Goal: Understand process/instructions: Learn about a topic

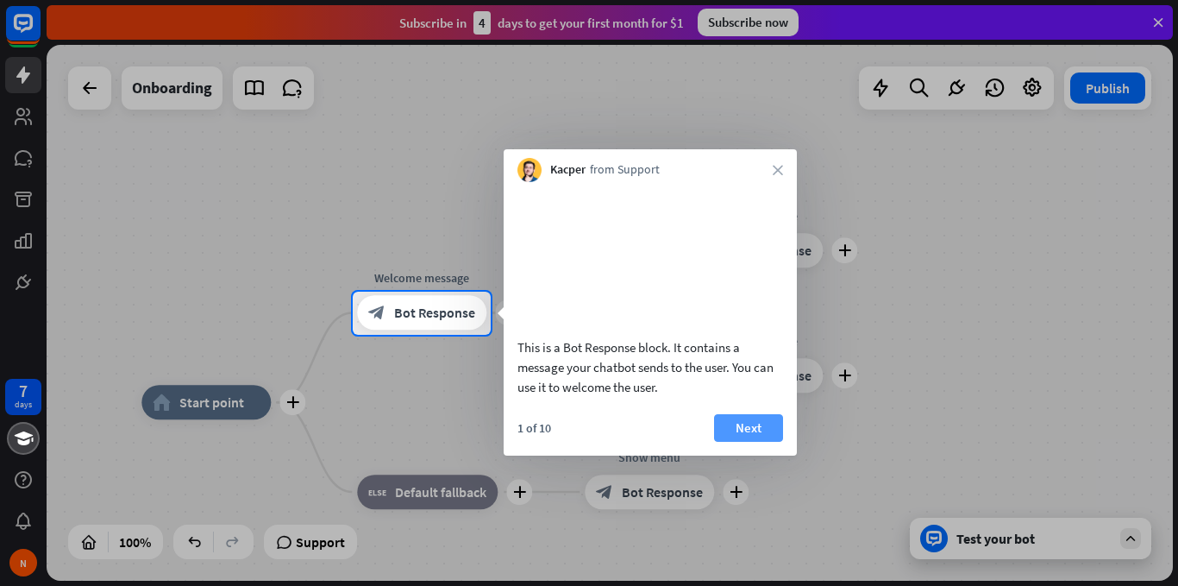
click at [744, 442] on button "Next" at bounding box center [748, 428] width 69 height 28
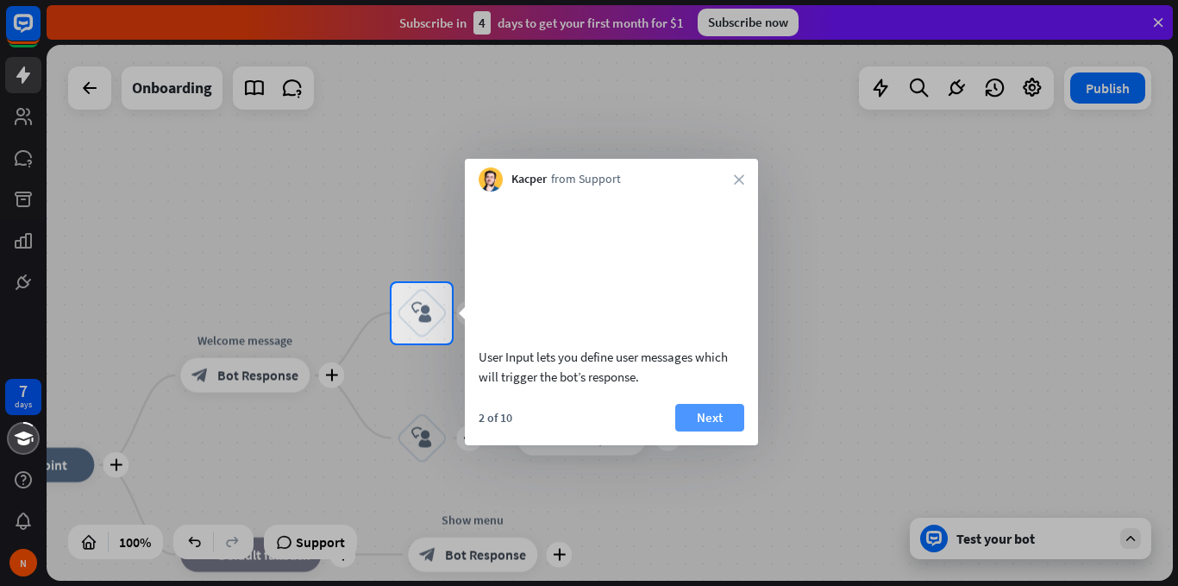
click at [699, 426] on button "Next" at bounding box center [709, 418] width 69 height 28
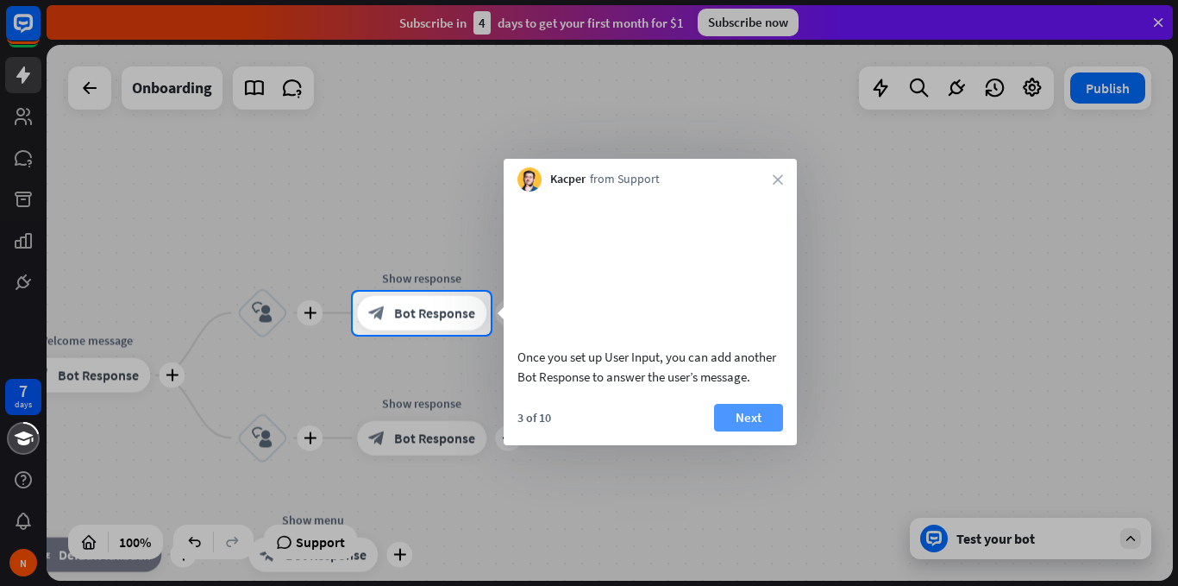
click at [743, 431] on button "Next" at bounding box center [748, 418] width 69 height 28
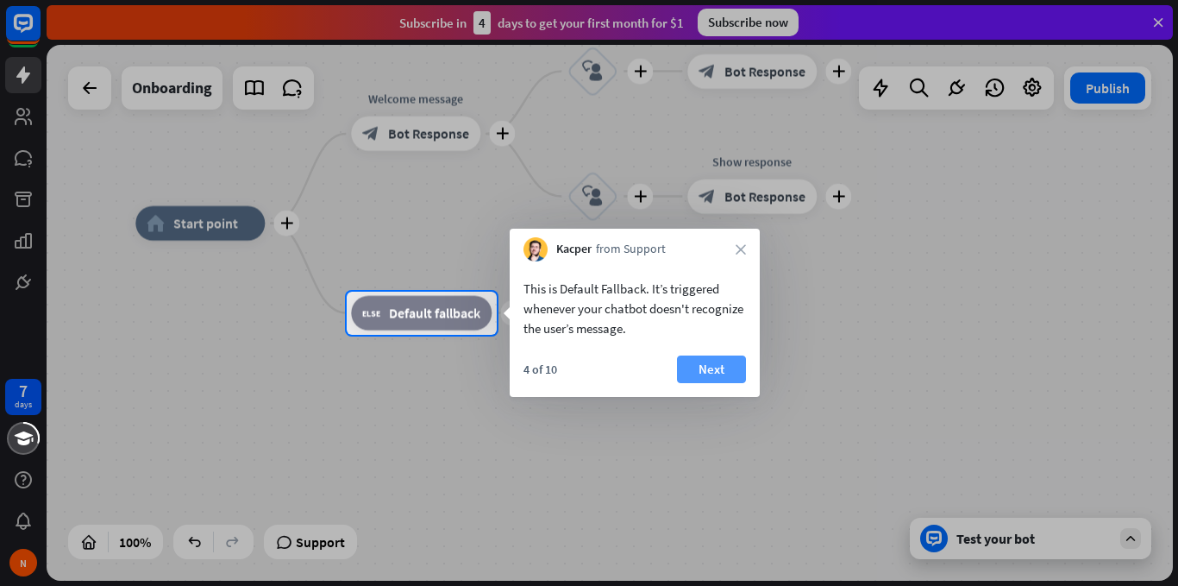
click at [716, 367] on button "Next" at bounding box center [711, 369] width 69 height 28
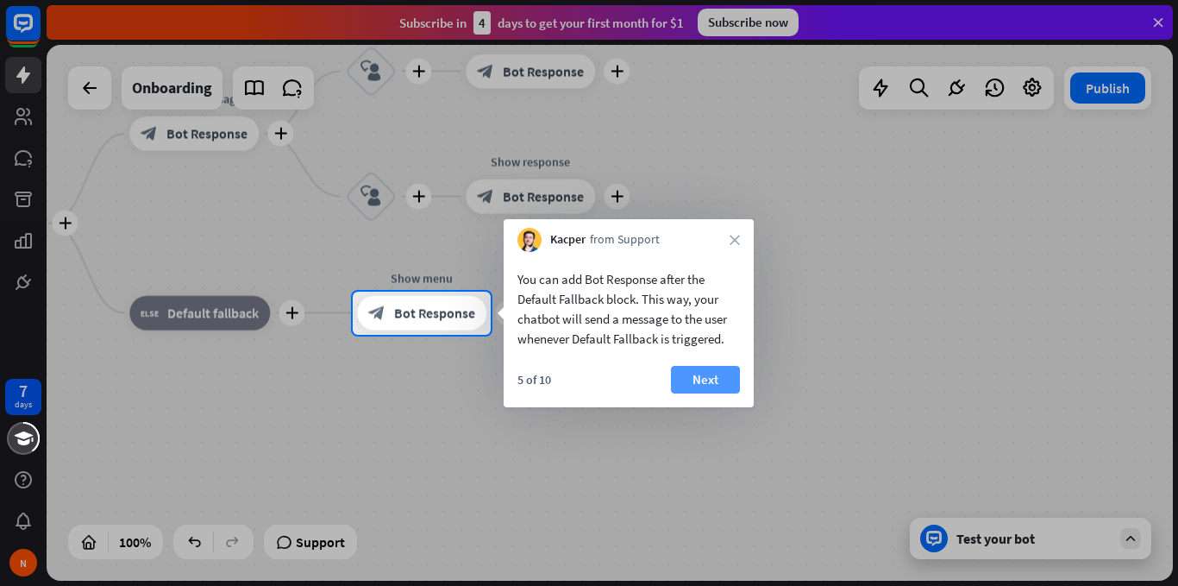
click at [695, 372] on button "Next" at bounding box center [705, 380] width 69 height 28
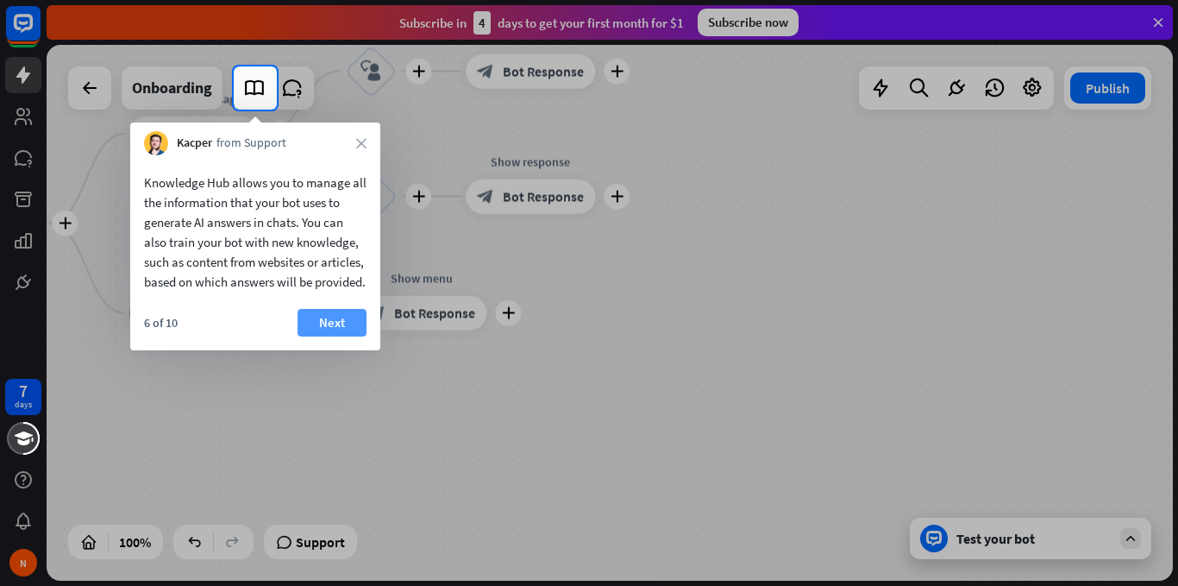
click at [322, 335] on button "Next" at bounding box center [332, 323] width 69 height 28
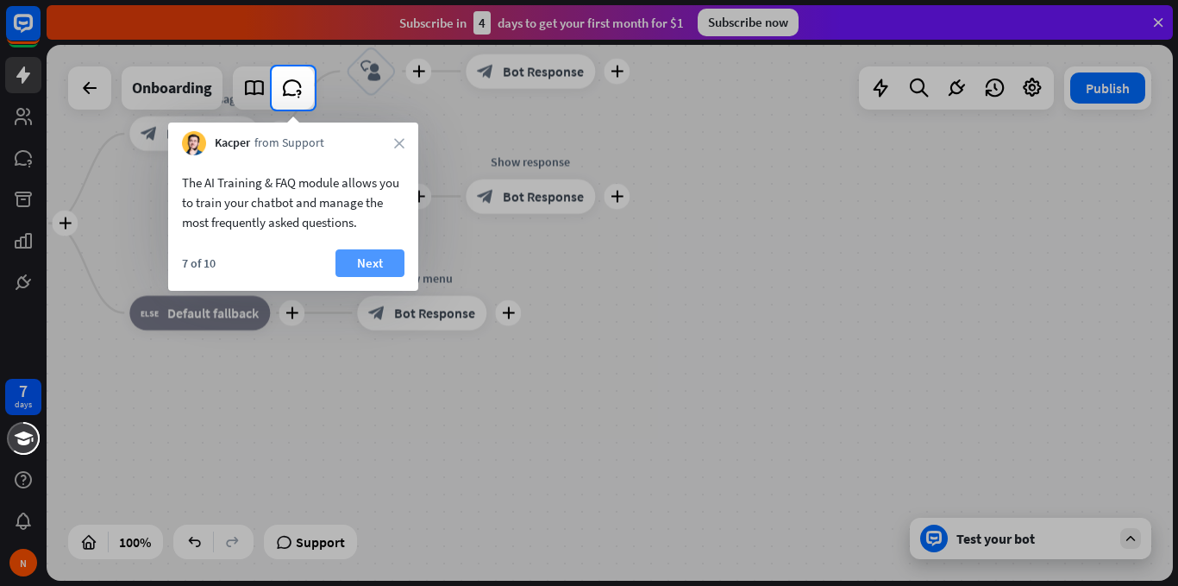
click at [354, 266] on button "Next" at bounding box center [369, 263] width 69 height 28
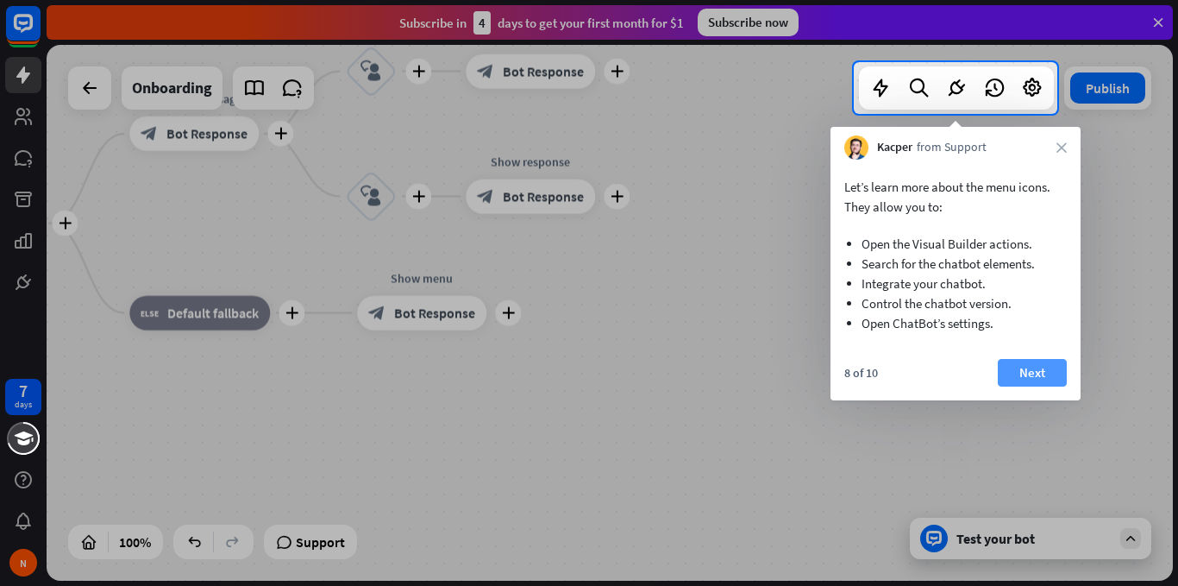
click at [1030, 370] on button "Next" at bounding box center [1032, 373] width 69 height 28
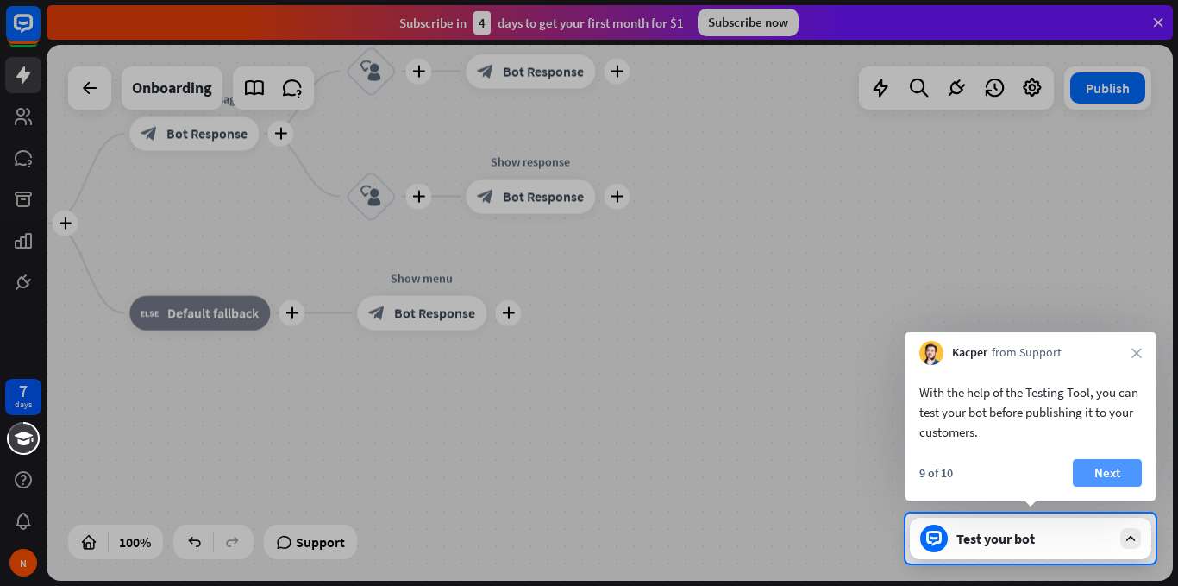
click at [1117, 479] on button "Next" at bounding box center [1107, 473] width 69 height 28
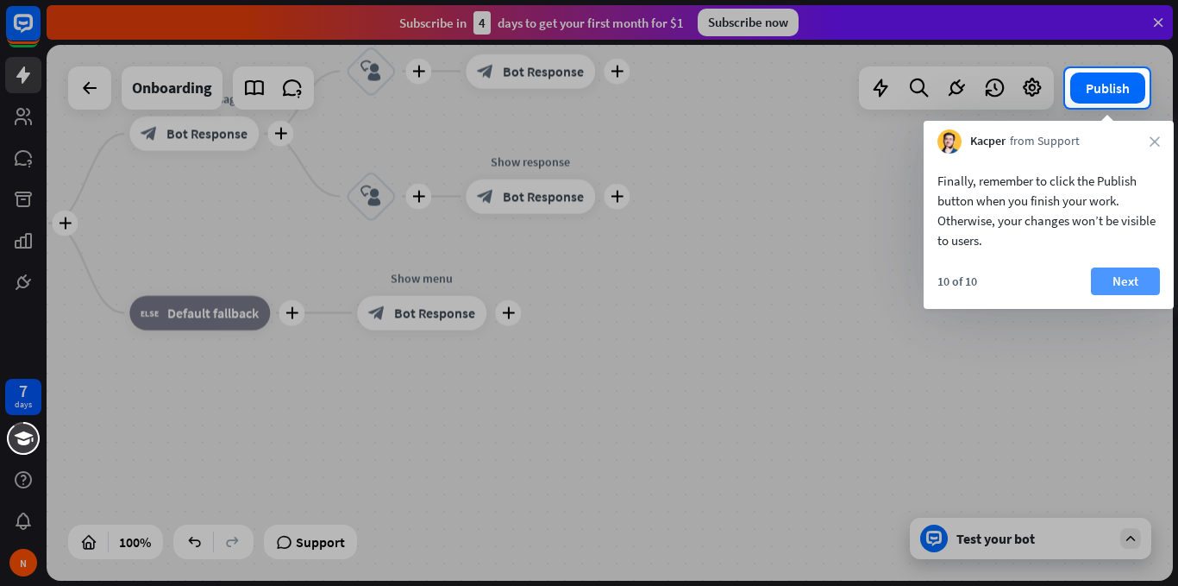
click at [1106, 284] on button "Next" at bounding box center [1125, 281] width 69 height 28
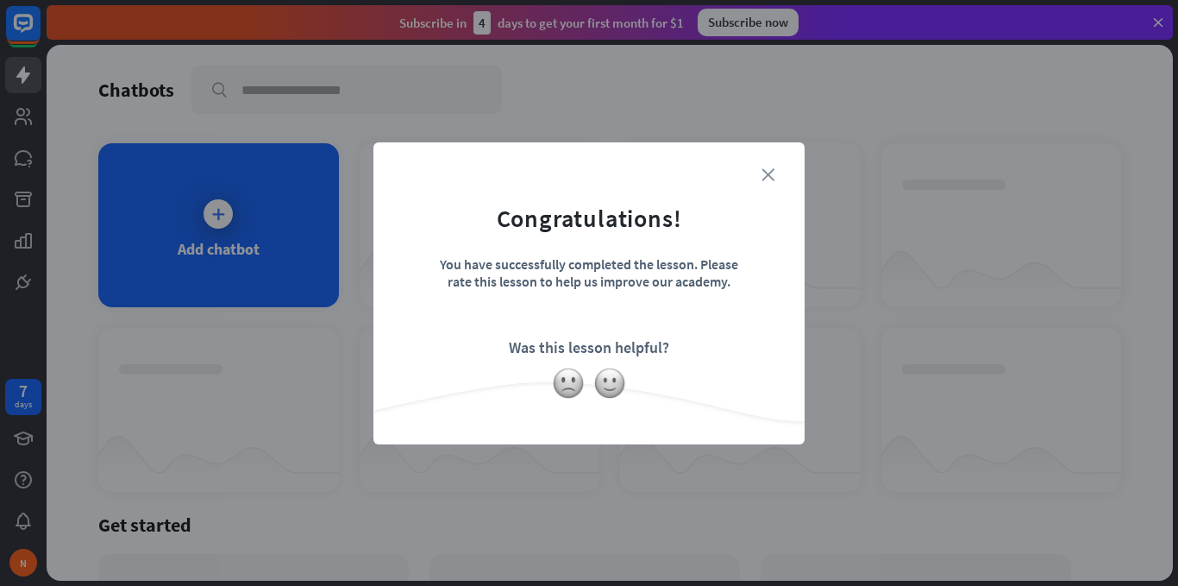
click at [767, 178] on icon "close" at bounding box center [768, 174] width 13 height 13
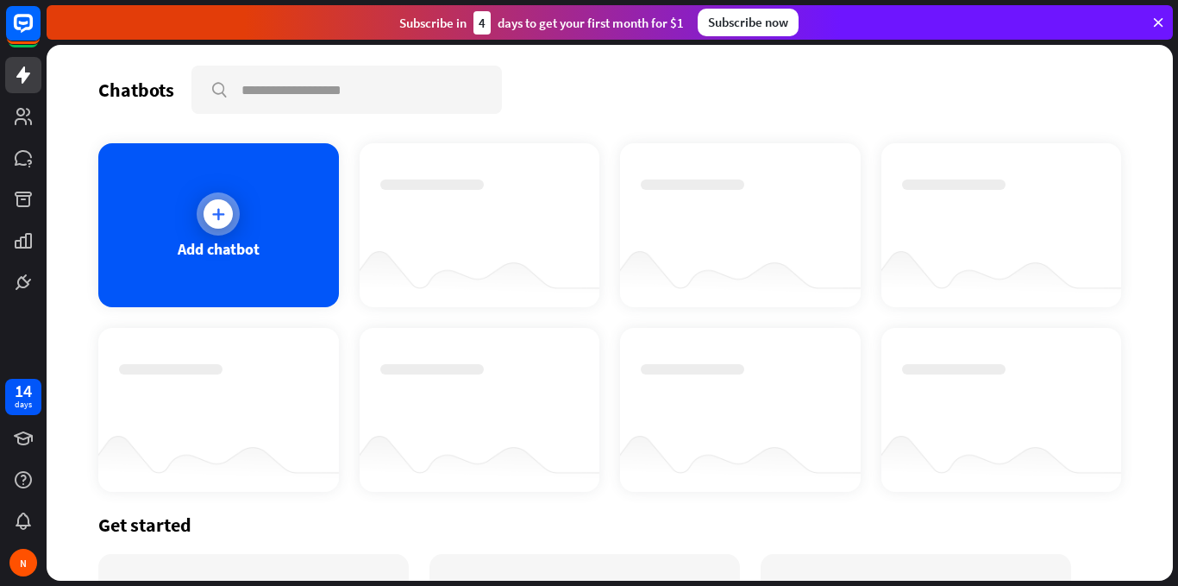
click at [231, 253] on div "Add chatbot" at bounding box center [219, 249] width 82 height 20
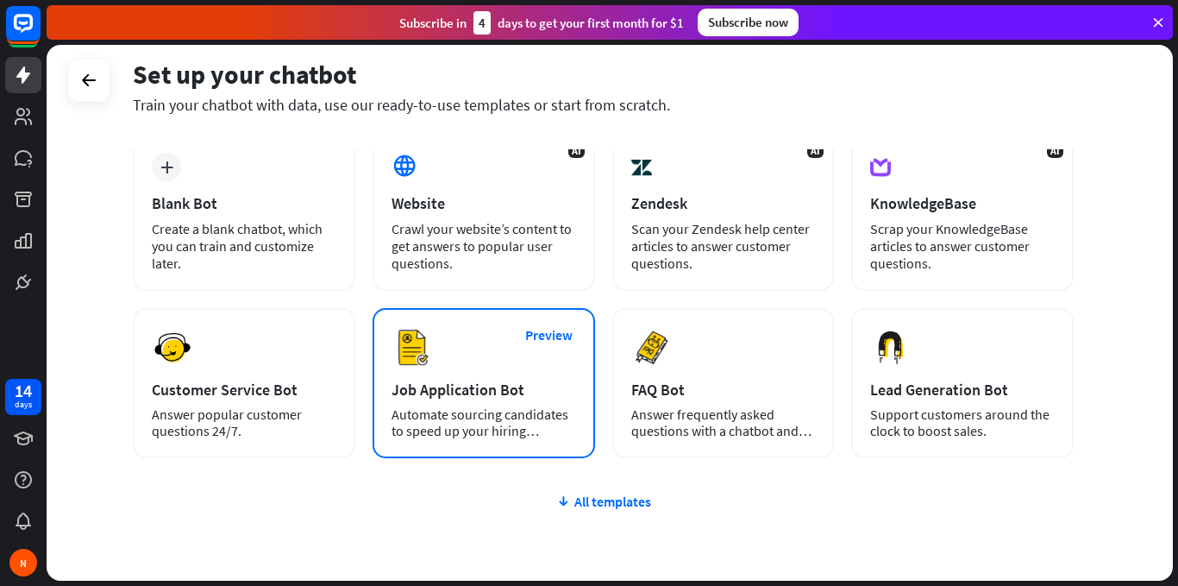
scroll to position [94, 0]
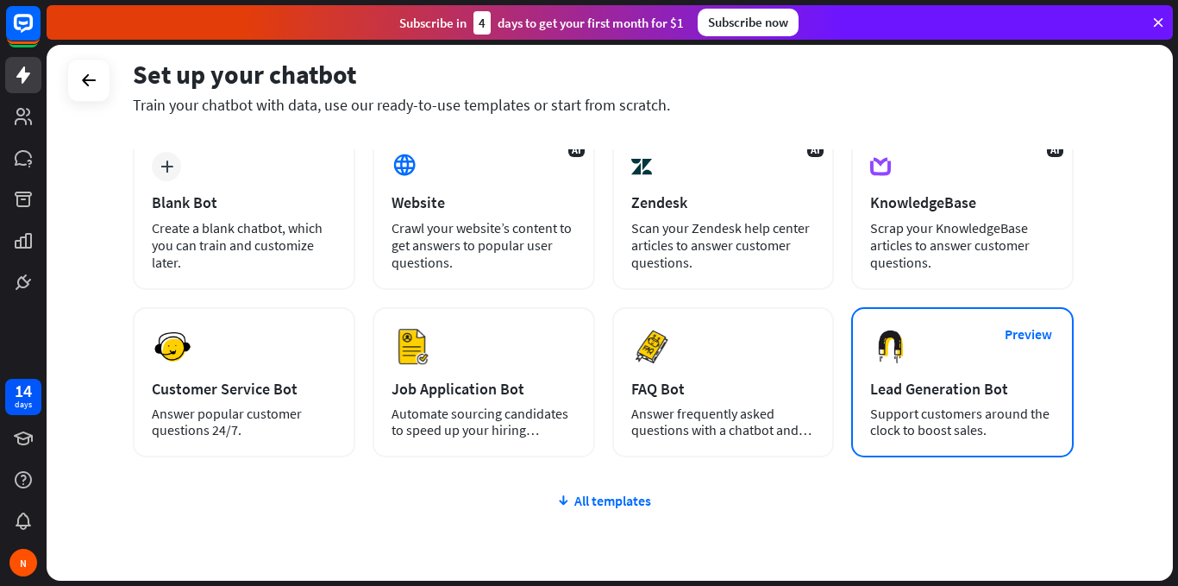
click at [877, 362] on img at bounding box center [890, 346] width 41 height 41
